Goal: Task Accomplishment & Management: Use online tool/utility

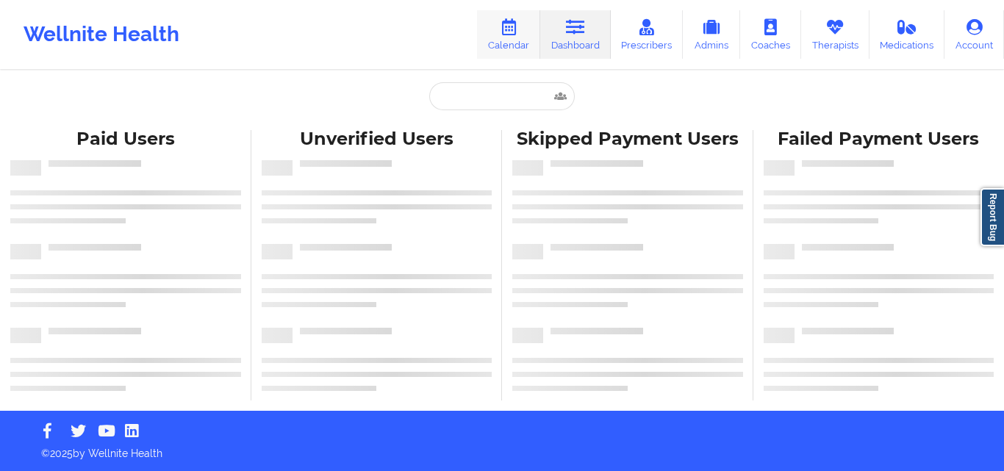
click at [502, 27] on icon at bounding box center [508, 27] width 19 height 16
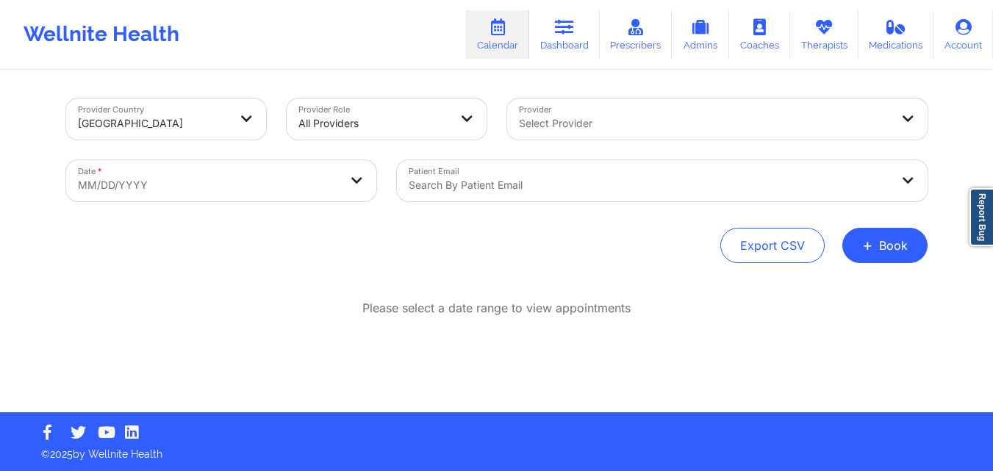
select select "2025-8"
select select "2025-9"
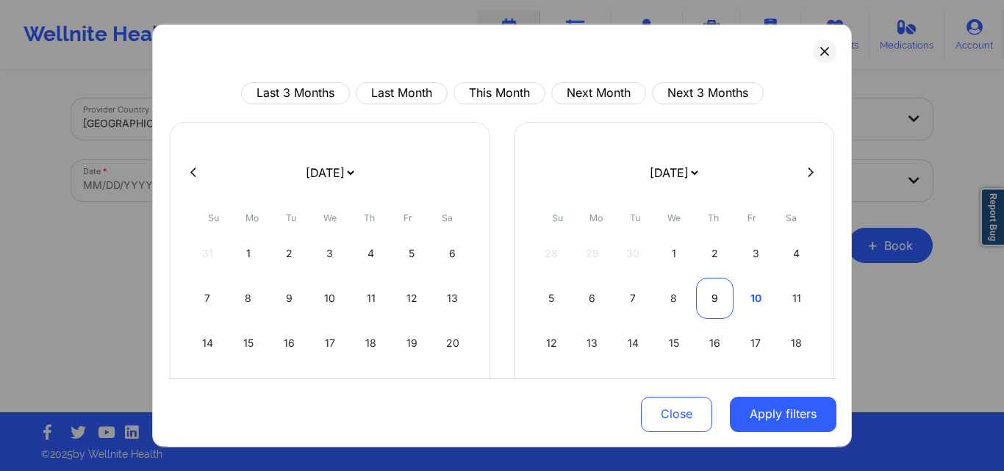
click at [721, 301] on div "9" at bounding box center [714, 297] width 37 height 41
select select "2025-9"
select select "2025-10"
select select "2025-9"
select select "2025-10"
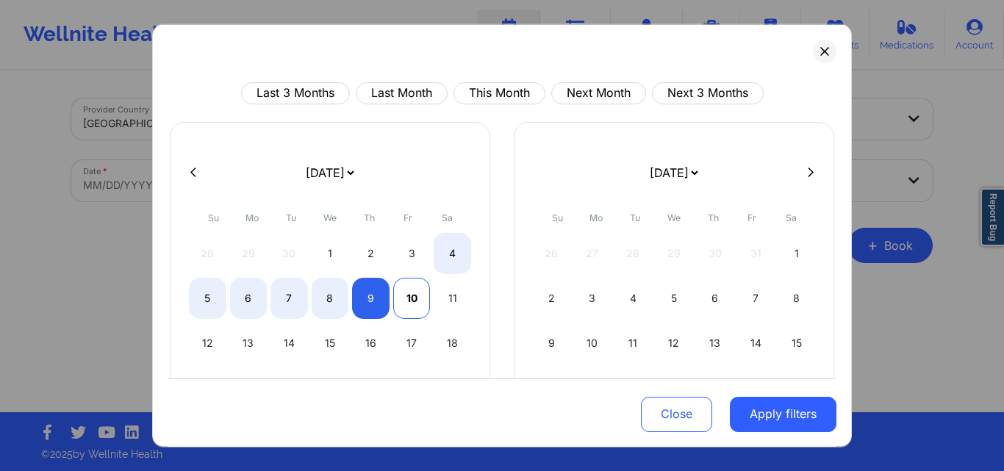
select select "2025-9"
select select "2025-10"
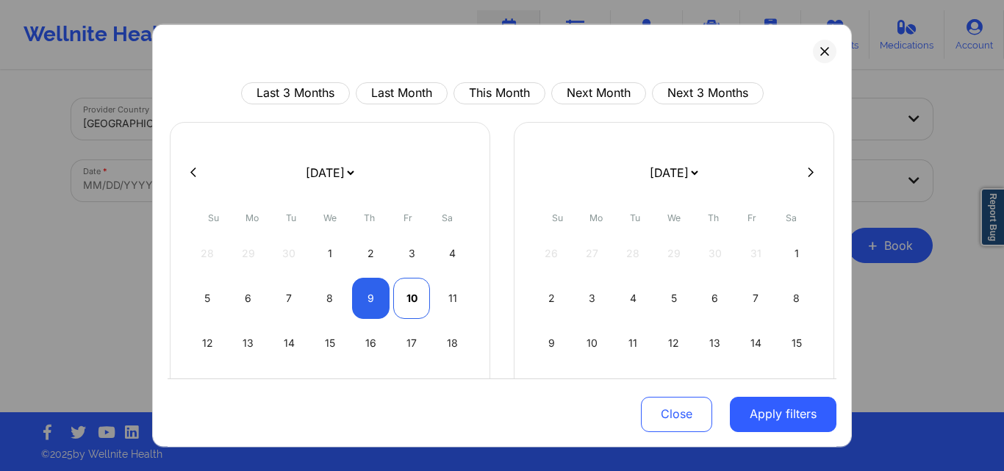
click at [410, 299] on div "10" at bounding box center [411, 297] width 37 height 41
select select "2025-9"
select select "2025-10"
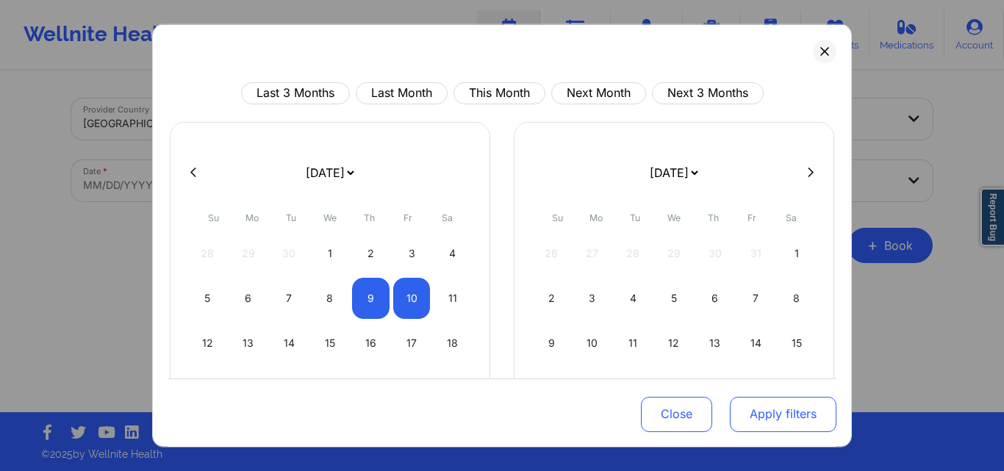
click at [798, 414] on button "Apply filters" at bounding box center [783, 414] width 107 height 35
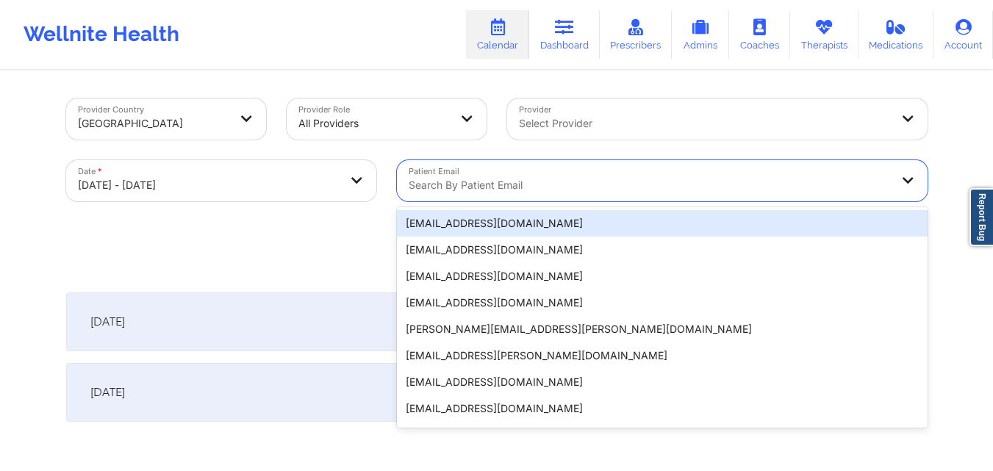
click at [620, 182] on div at bounding box center [650, 185] width 482 height 18
paste input "[EMAIL_ADDRESS][DOMAIN_NAME]"
type input "[EMAIL_ADDRESS][DOMAIN_NAME]"
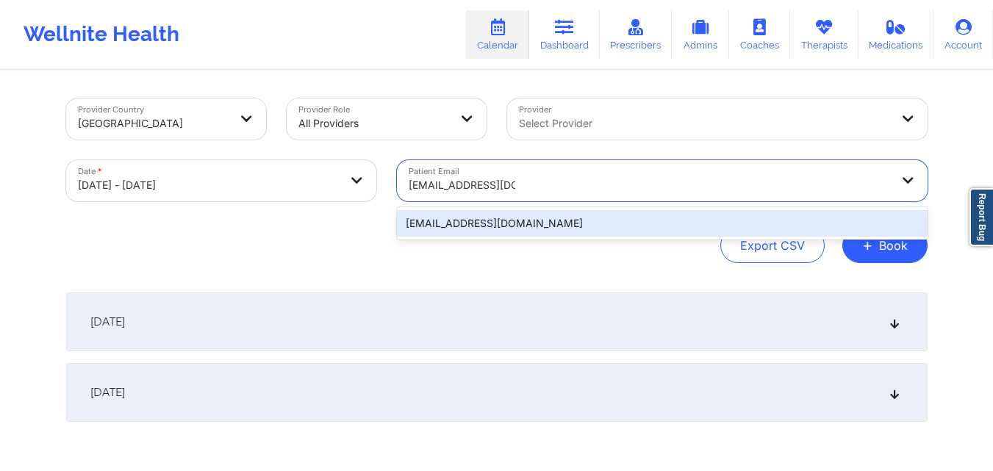
click at [614, 221] on div "[EMAIL_ADDRESS][DOMAIN_NAME]" at bounding box center [662, 223] width 531 height 26
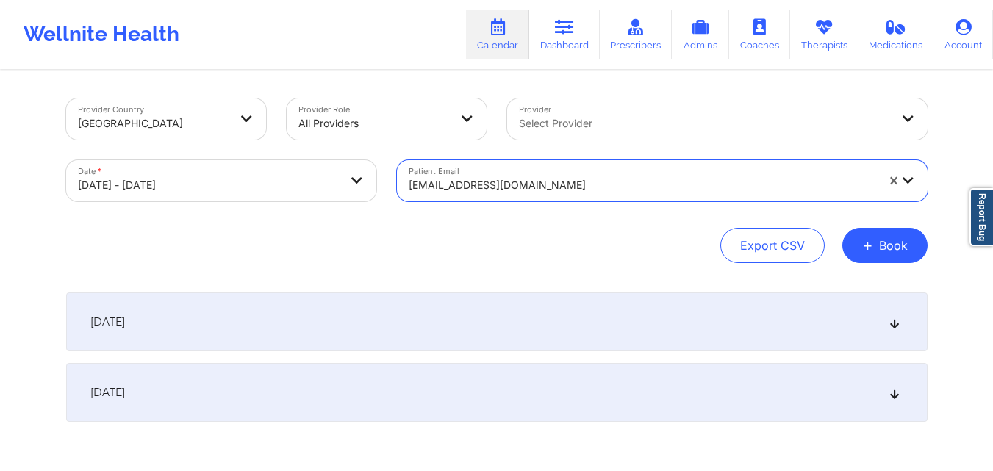
click at [887, 324] on div "[DATE]" at bounding box center [497, 322] width 862 height 59
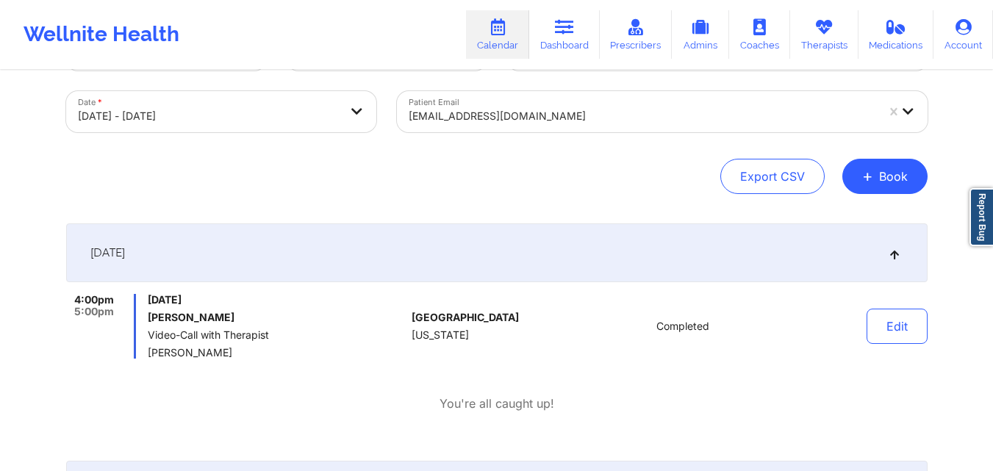
scroll to position [71, 0]
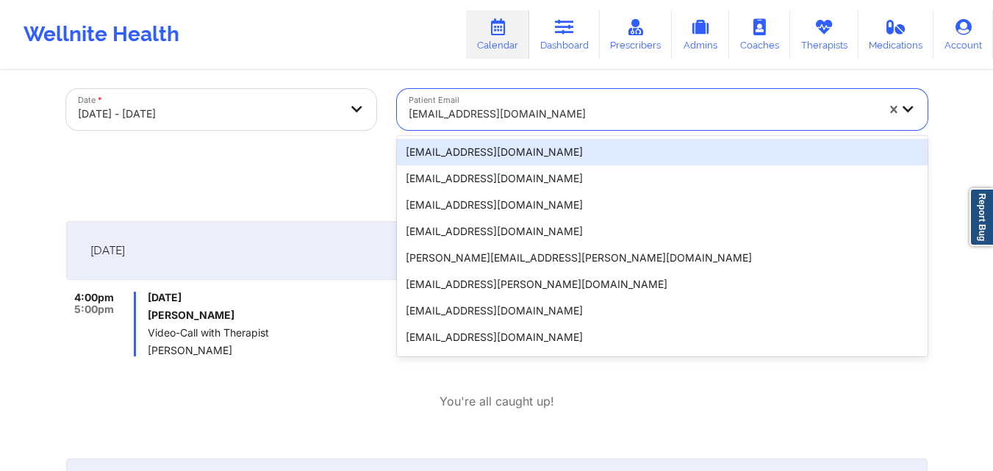
click at [568, 101] on div "[EMAIL_ADDRESS][DOMAIN_NAME]" at bounding box center [643, 114] width 468 height 32
paste input "[EMAIL_ADDRESS][DOMAIN_NAME]"
type input "[EMAIL_ADDRESS][DOMAIN_NAME]"
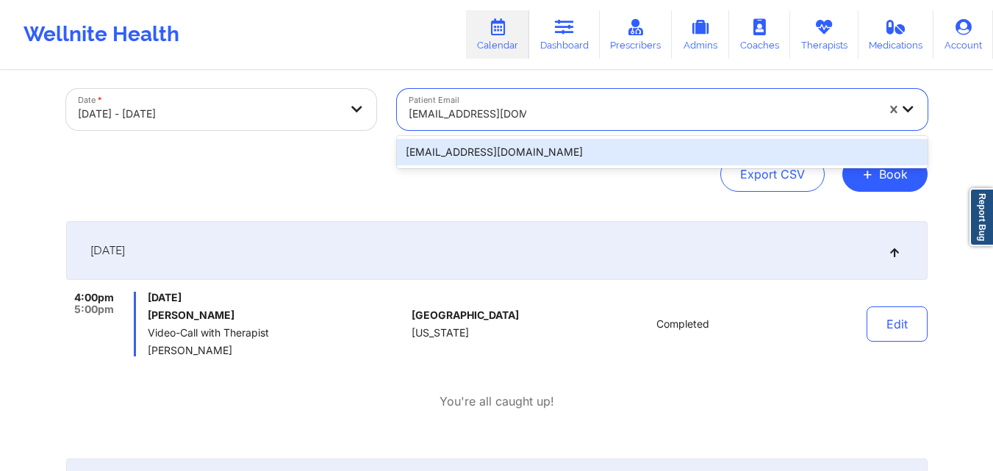
click at [606, 156] on div "[EMAIL_ADDRESS][DOMAIN_NAME]" at bounding box center [662, 152] width 531 height 26
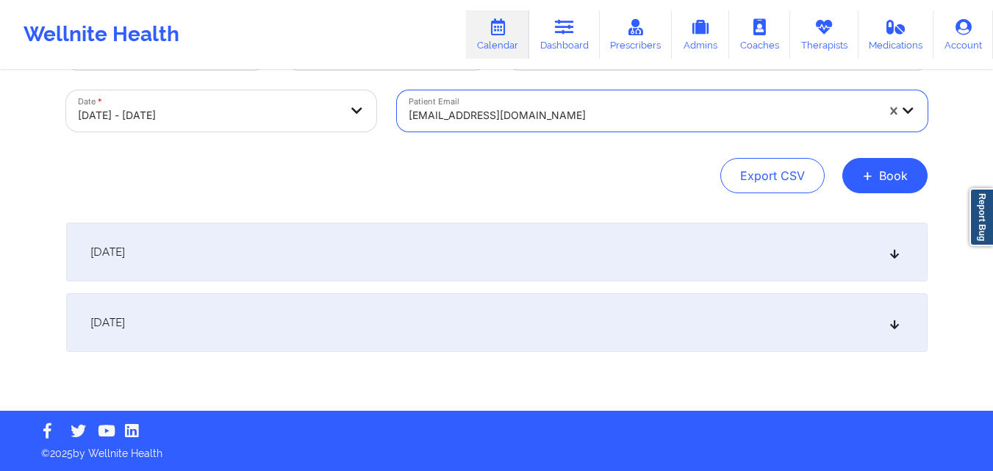
scroll to position [70, 0]
click at [896, 260] on div "[DATE]" at bounding box center [497, 252] width 862 height 59
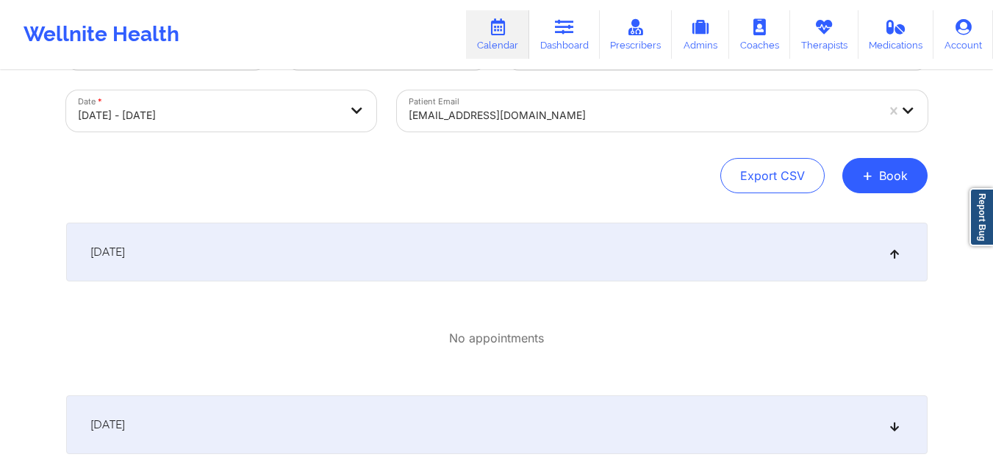
scroll to position [171, 0]
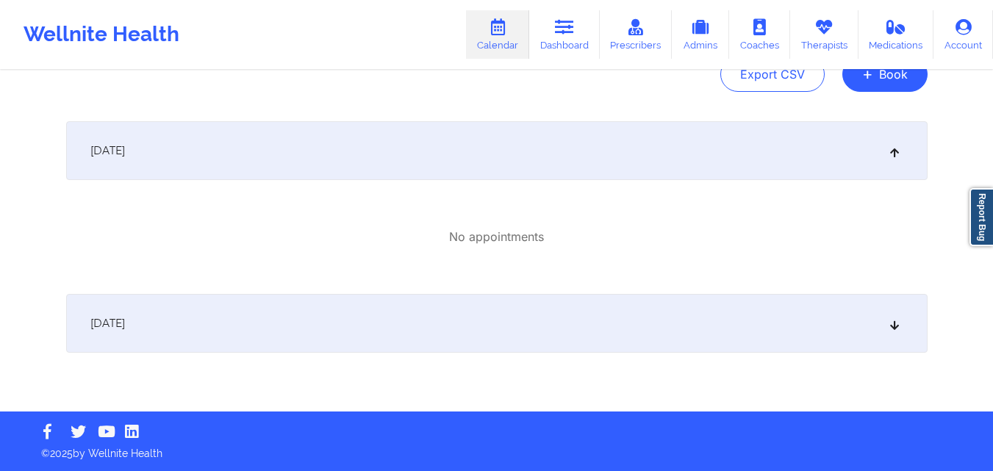
click at [891, 326] on icon at bounding box center [894, 323] width 12 height 10
